Goal: Check status

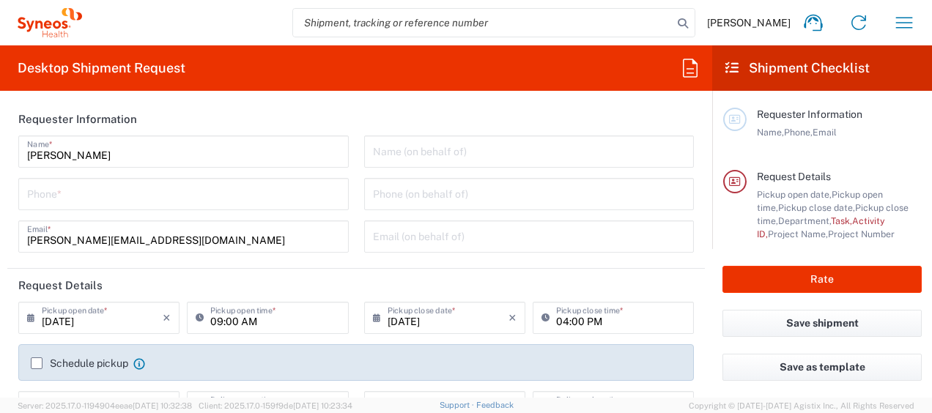
type input "[GEOGRAPHIC_DATA]"
type input "Syneos Health Germany GMBH"
type input "4510"
click at [900, 23] on icon "button" at bounding box center [903, 22] width 23 height 23
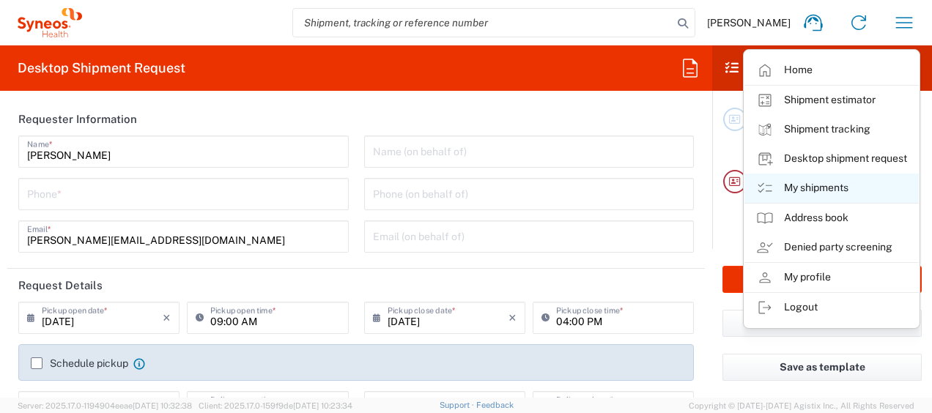
click at [824, 189] on link "My shipments" at bounding box center [831, 188] width 174 height 29
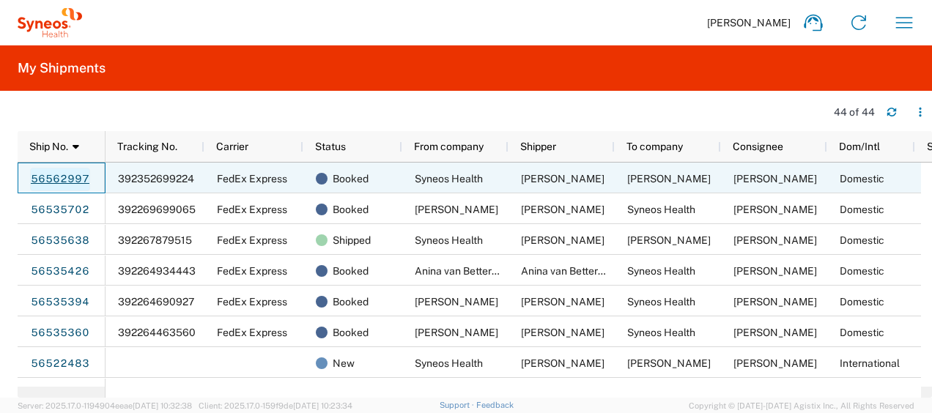
click at [63, 176] on link "56562997" at bounding box center [60, 179] width 60 height 23
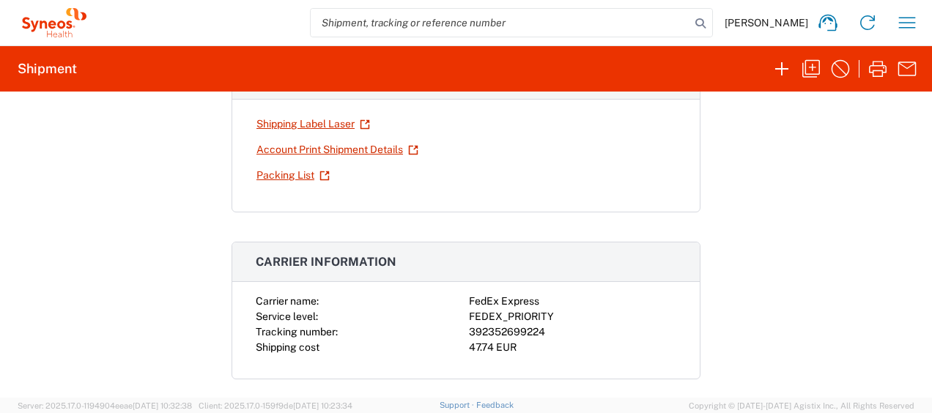
scroll to position [242, 0]
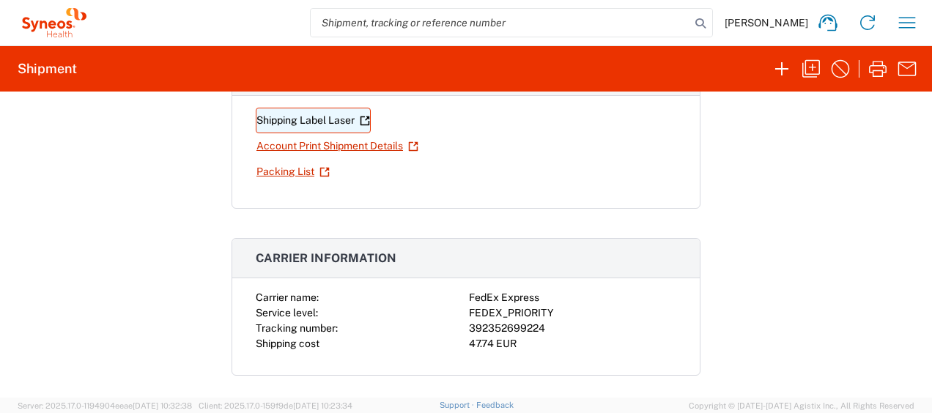
click at [289, 111] on link "Shipping Label Laser" at bounding box center [313, 121] width 115 height 26
